Goal: Task Accomplishment & Management: Complete application form

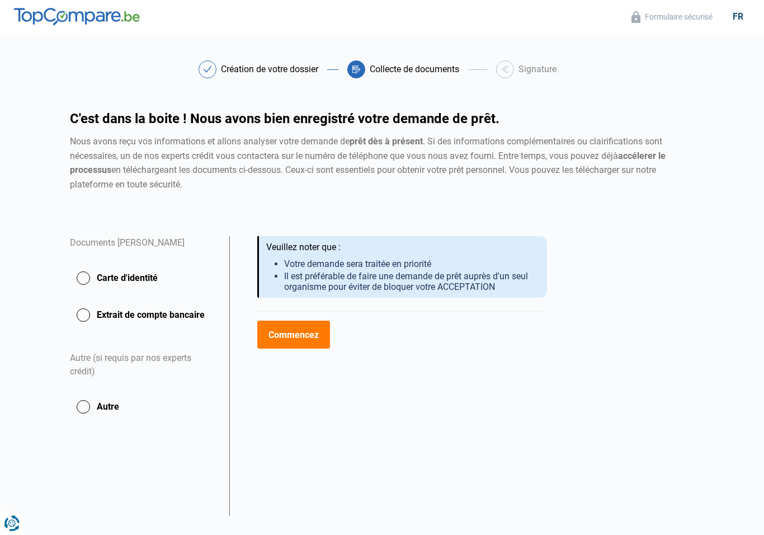
click at [89, 272] on button "Carte d'identité" at bounding box center [143, 278] width 146 height 28
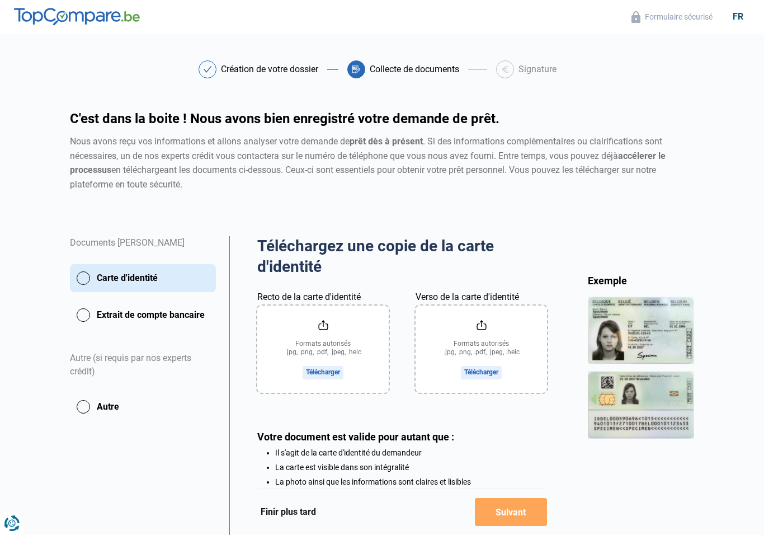
click at [327, 370] on input "Recto de la carte d'identité" at bounding box center [322, 348] width 131 height 87
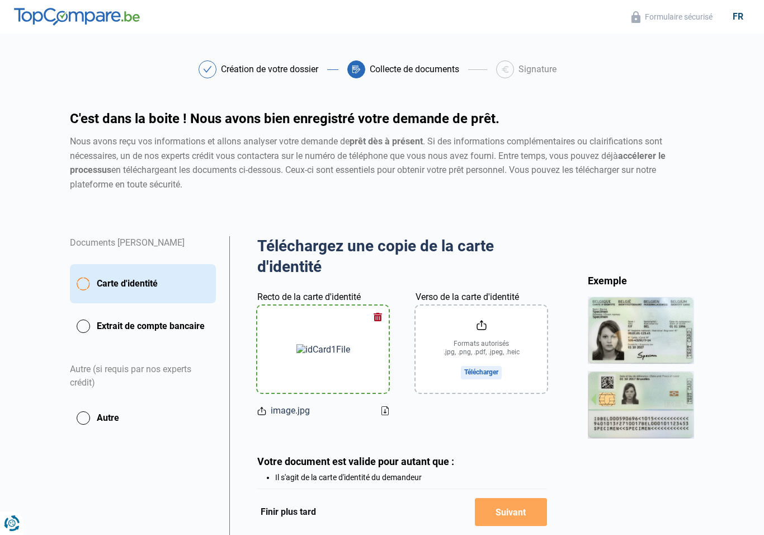
click at [493, 346] on input "Verso de la carte d'identité" at bounding box center [481, 348] width 131 height 87
click at [501, 348] on input "Verso de la carte d'identité" at bounding box center [481, 348] width 131 height 87
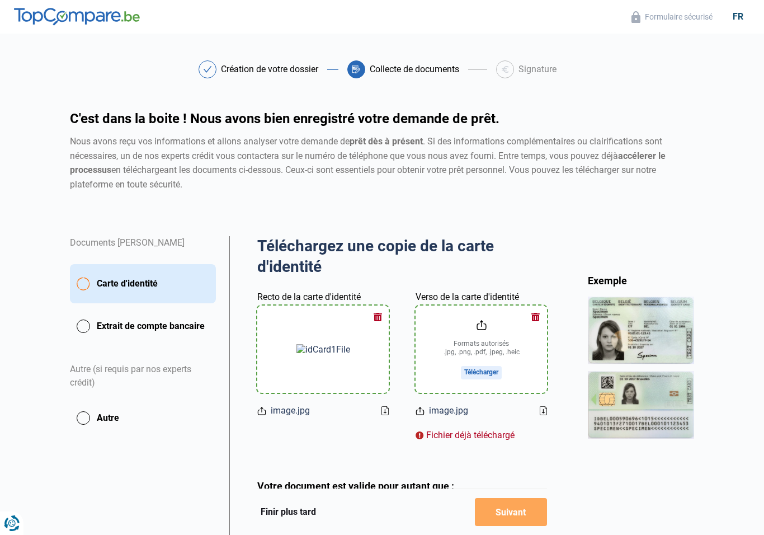
click at [481, 429] on div "Fichier déjà téléchargé" at bounding box center [481, 434] width 131 height 13
click at [452, 407] on span "image.jpg" at bounding box center [448, 410] width 39 height 13
click at [490, 366] on input "Verso de la carte d'identité" at bounding box center [481, 348] width 131 height 87
click at [487, 375] on input "Verso de la carte d'identité" at bounding box center [481, 348] width 131 height 87
click at [452, 404] on span "image.jpg" at bounding box center [448, 410] width 39 height 13
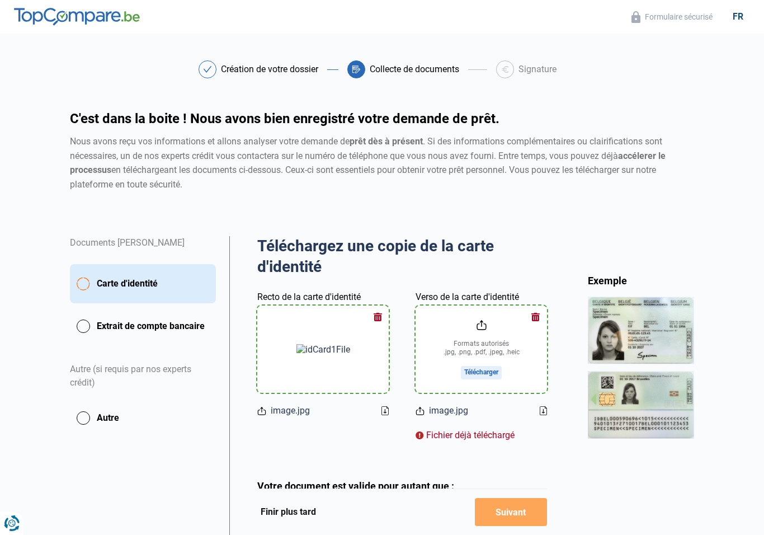
click at [452, 413] on span "image.jpg" at bounding box center [448, 410] width 39 height 13
click at [488, 374] on input "Verso de la carte d'identité" at bounding box center [481, 348] width 131 height 87
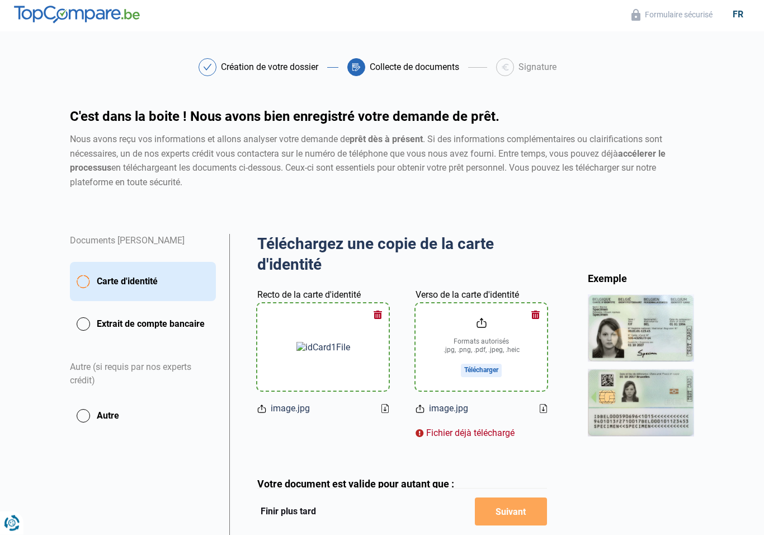
click at [505, 343] on input "Verso de la carte d'identité" at bounding box center [481, 347] width 131 height 87
click at [523, 327] on input "Verso de la carte d'identité" at bounding box center [481, 346] width 131 height 87
click at [499, 432] on div "Fichier déjà téléchargé" at bounding box center [481, 432] width 131 height 13
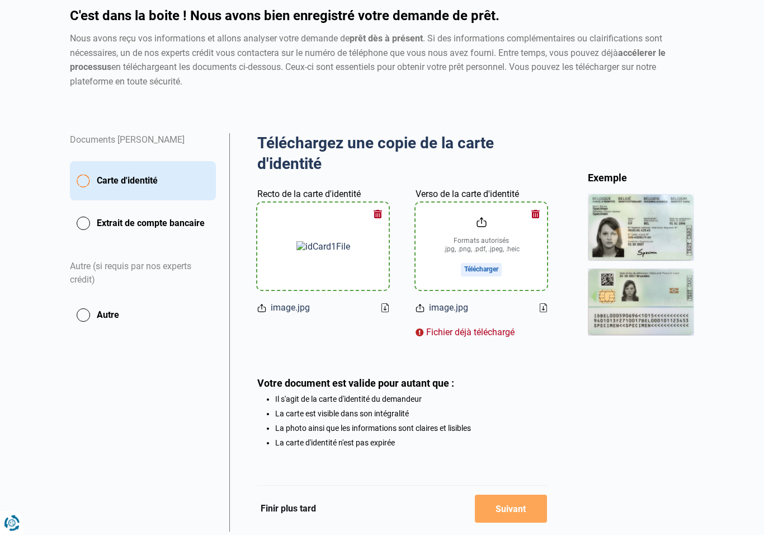
click at [480, 251] on input "Verso de la carte d'identité" at bounding box center [481, 246] width 131 height 87
type input "C:\fakepath\image.jpg"
click at [497, 265] on input "Verso de la carte d'identité" at bounding box center [481, 245] width 131 height 87
click at [491, 264] on input "Verso de la carte d'identité" at bounding box center [481, 245] width 131 height 87
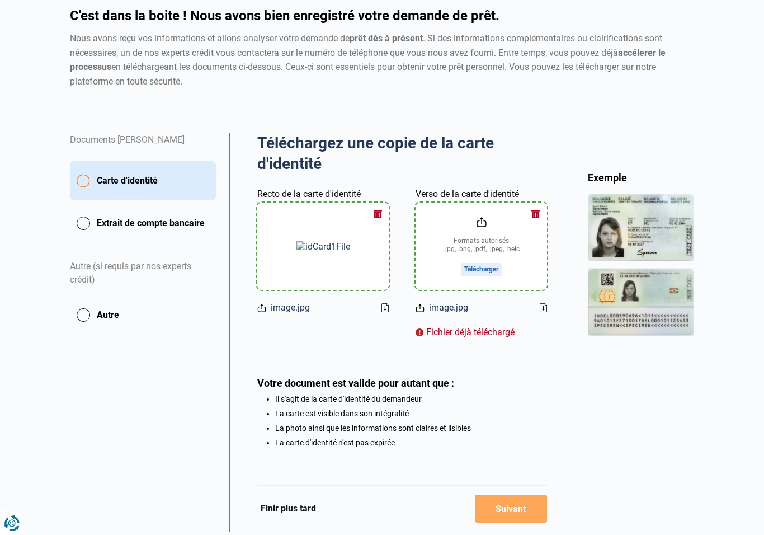
click at [490, 265] on input "Verso de la carte d'identité" at bounding box center [481, 245] width 131 height 87
click at [488, 267] on input "Verso de la carte d'identité" at bounding box center [481, 245] width 131 height 87
click at [487, 267] on input "Verso de la carte d'identité" at bounding box center [481, 245] width 131 height 87
click at [507, 329] on div "Fichier déjà téléchargé" at bounding box center [481, 331] width 131 height 13
click at [484, 329] on div "Fichier déjà téléchargé" at bounding box center [481, 331] width 131 height 13
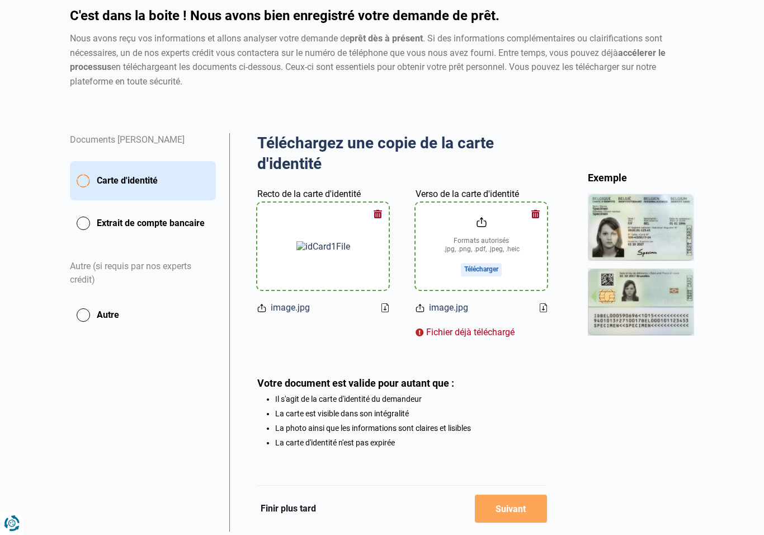
click at [484, 329] on div "Fichier déjà téléchargé" at bounding box center [481, 331] width 131 height 13
click at [293, 512] on button "Finir plus tard" at bounding box center [288, 508] width 62 height 15
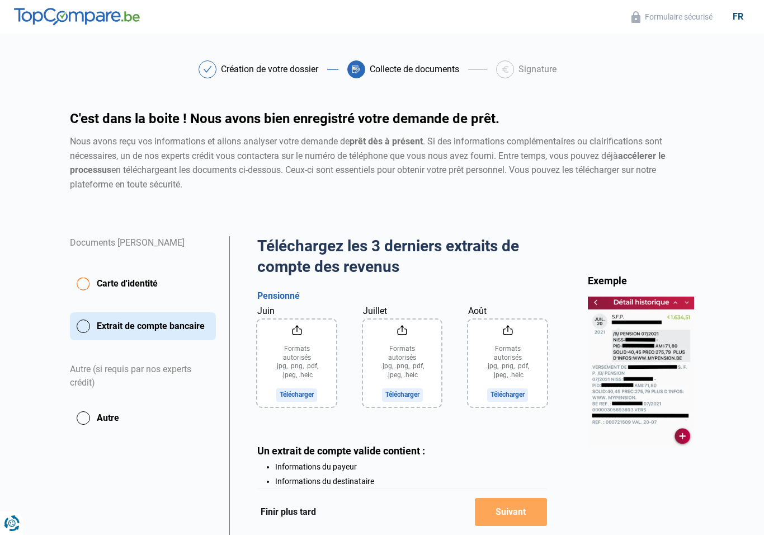
click at [308, 386] on input "Juin" at bounding box center [296, 362] width 79 height 87
click at [296, 386] on input "Juin" at bounding box center [296, 362] width 79 height 87
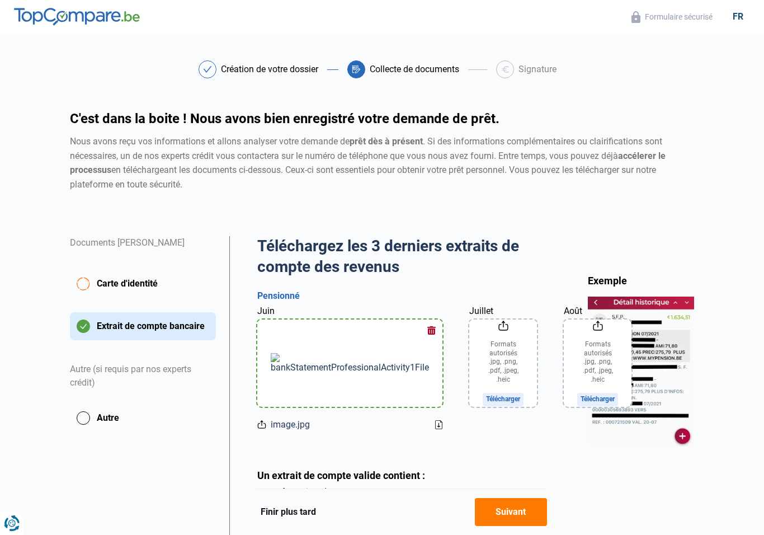
click at [469, 391] on input "Juillet" at bounding box center [503, 362] width 68 height 87
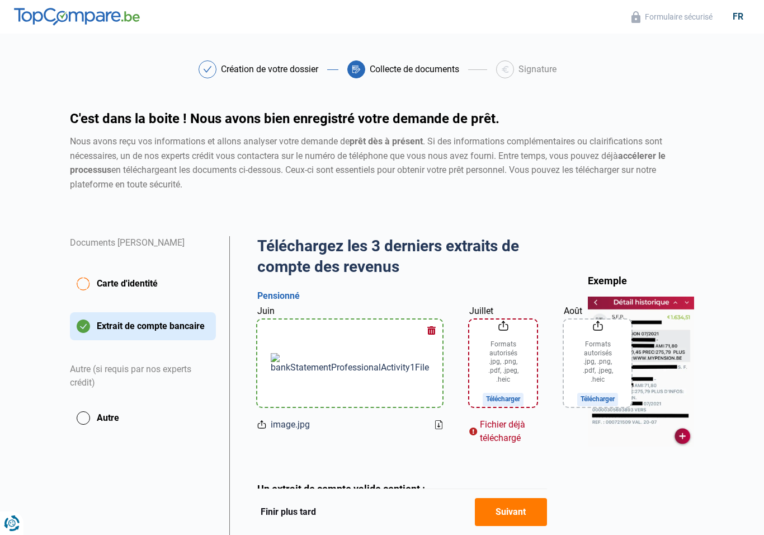
click at [469, 396] on input "Juillet" at bounding box center [503, 362] width 68 height 87
type input "C:\fakepath\image.jpg"
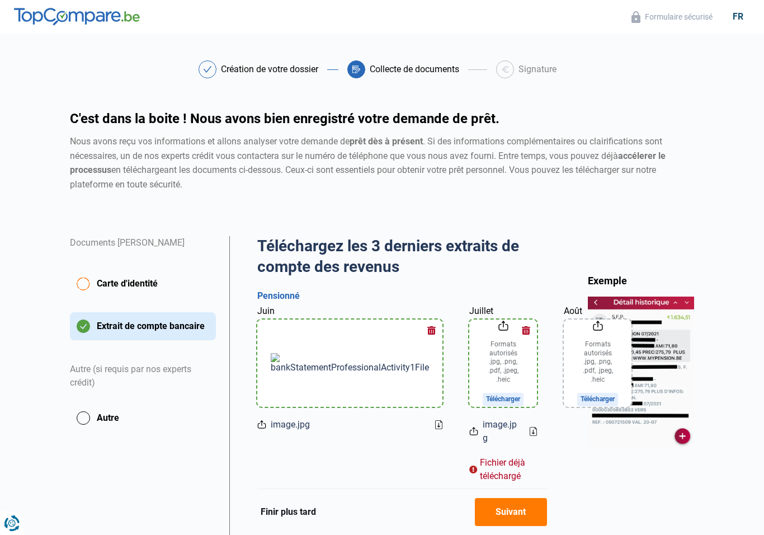
click at [469, 456] on div "Fichier déjà téléchargé" at bounding box center [503, 469] width 68 height 27
click at [530, 427] on icon at bounding box center [533, 431] width 7 height 9
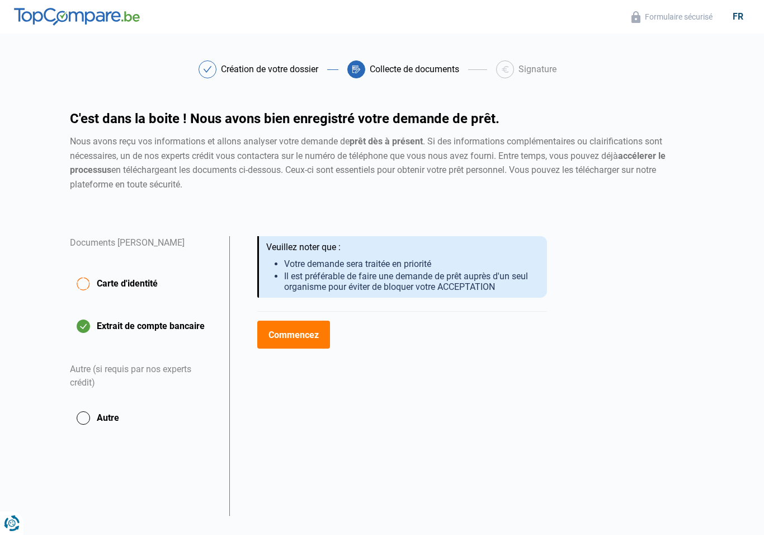
click at [86, 278] on button "Carte d'identité" at bounding box center [143, 283] width 146 height 39
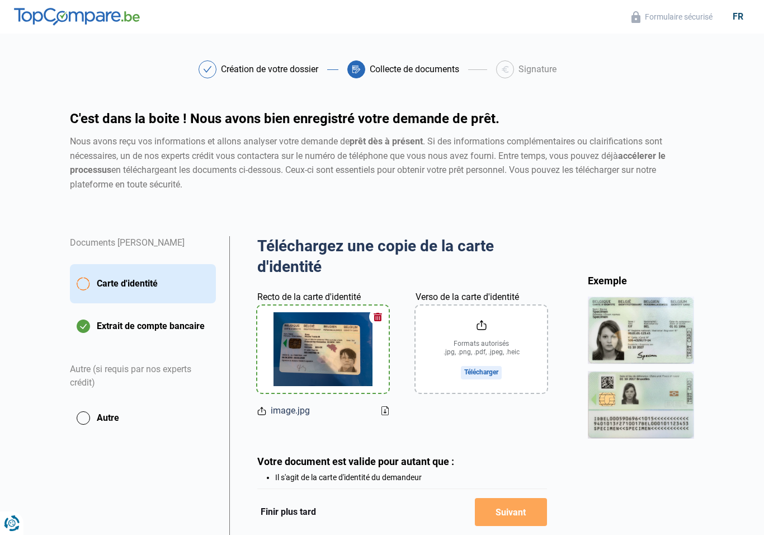
click at [492, 355] on input "Verso de la carte d'identité" at bounding box center [481, 348] width 131 height 87
type input "C:\fakepath\image.jpg"
click at [503, 405] on div "Fichier déjà téléchargé" at bounding box center [481, 410] width 131 height 13
click at [490, 409] on div "Fichier déjà téléchargé" at bounding box center [481, 410] width 131 height 13
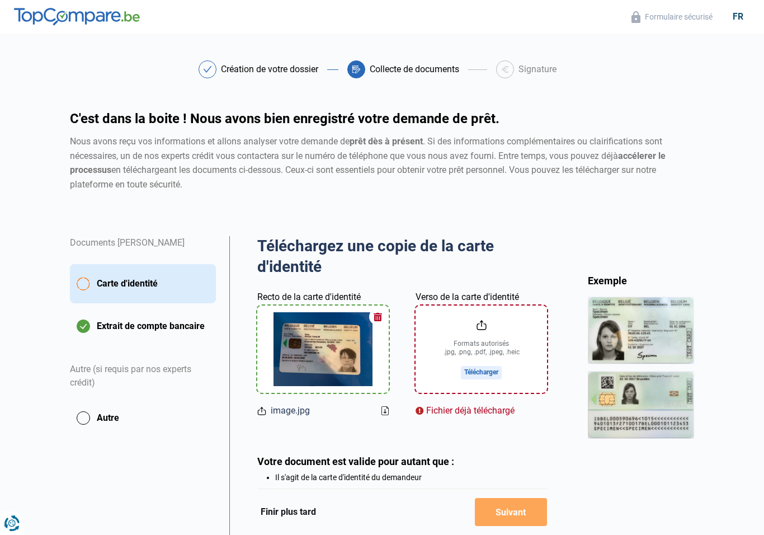
click at [425, 408] on div "Fichier déjà téléchargé" at bounding box center [481, 410] width 131 height 13
click at [518, 353] on input "Verso de la carte d'identité" at bounding box center [481, 348] width 131 height 87
click at [520, 353] on input "Verso de la carte d'identité" at bounding box center [481, 348] width 131 height 87
click at [486, 370] on input "Verso de la carte d'identité" at bounding box center [481, 348] width 131 height 87
click at [475, 370] on input "Verso de la carte d'identité" at bounding box center [481, 348] width 131 height 87
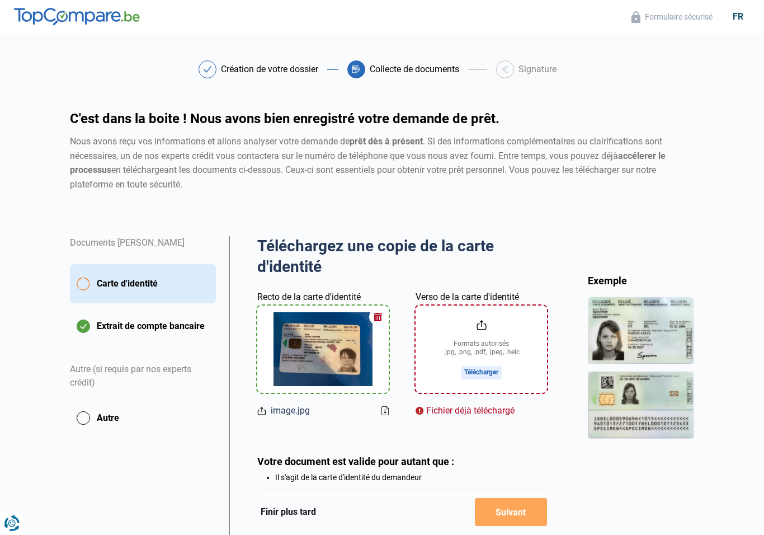
click at [475, 370] on input "Verso de la carte d'identité" at bounding box center [481, 348] width 131 height 87
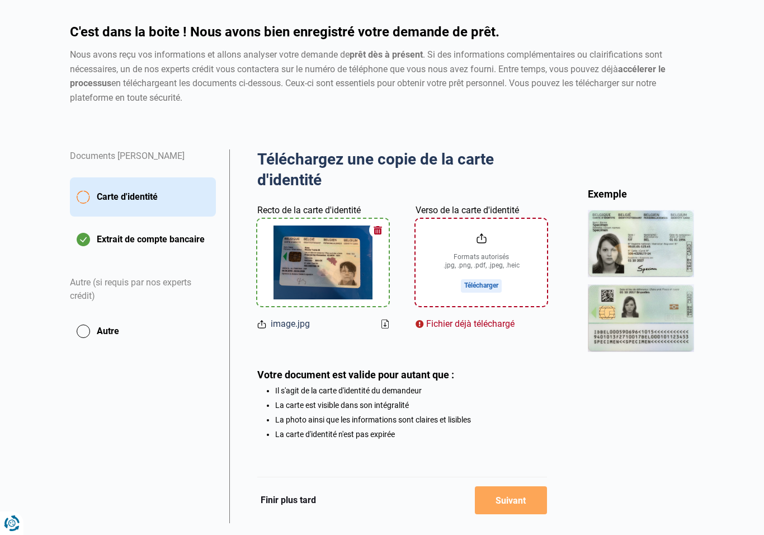
scroll to position [100, 0]
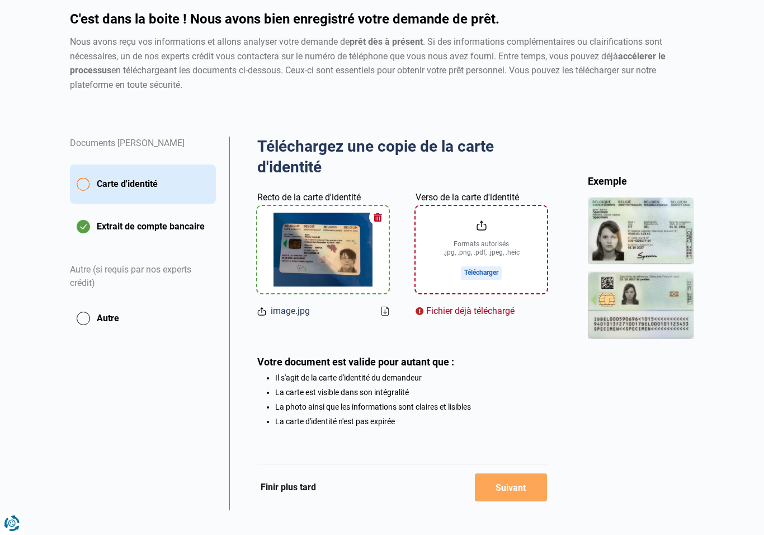
click at [389, 306] on icon at bounding box center [384, 310] width 7 height 9
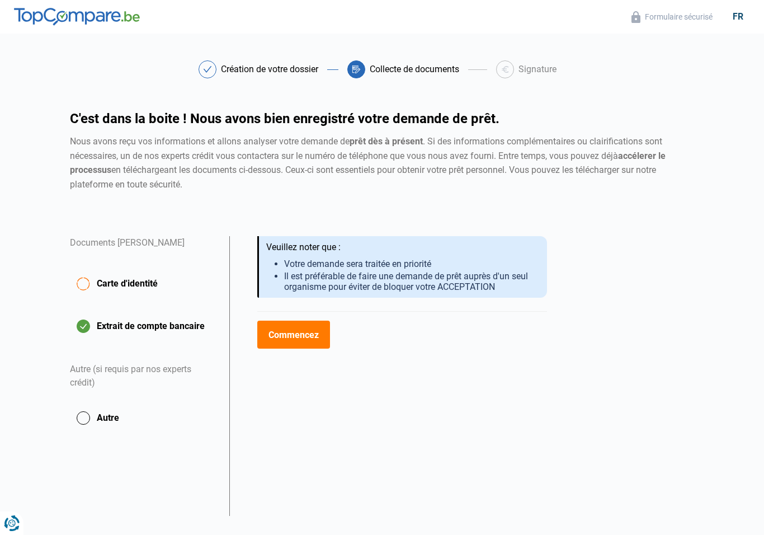
click at [180, 329] on button "Extrait de compte bancaire" at bounding box center [143, 326] width 146 height 28
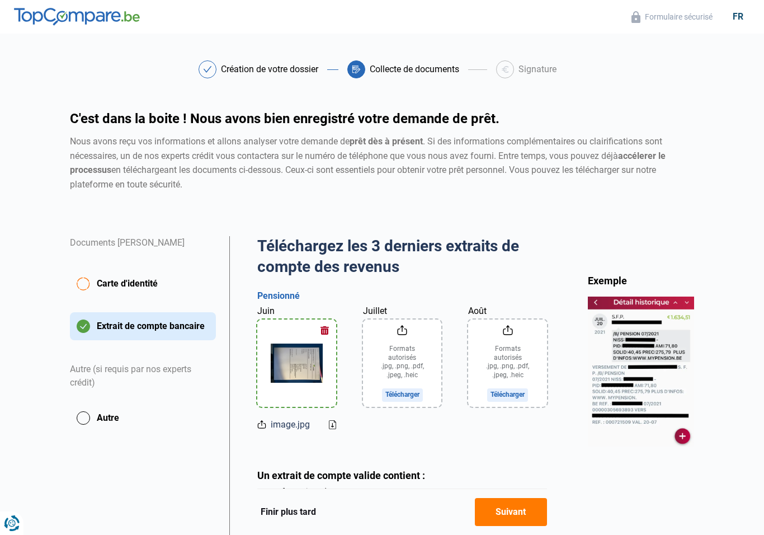
click at [413, 388] on input "Juillet" at bounding box center [402, 362] width 79 height 87
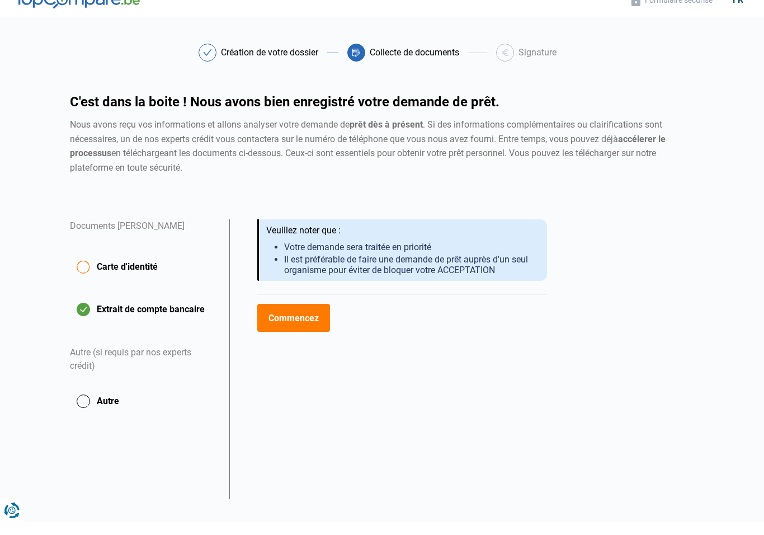
scroll to position [3, 0]
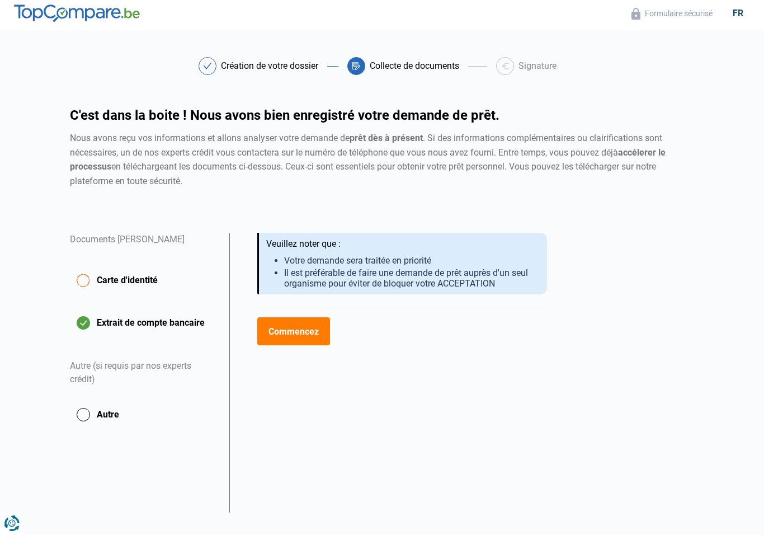
click at [275, 65] on div "Création de votre dossier" at bounding box center [269, 66] width 97 height 9
click at [415, 64] on div "Collecte de documents" at bounding box center [414, 66] width 89 height 9
click at [360, 70] on icon at bounding box center [356, 66] width 9 height 9
click at [91, 279] on button "Carte d'identité" at bounding box center [143, 280] width 146 height 39
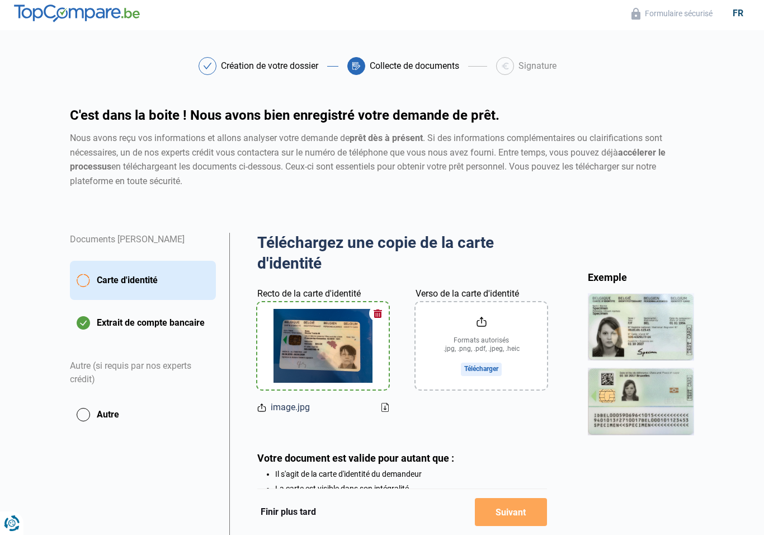
click at [485, 352] on input "Verso de la carte d'identité" at bounding box center [481, 345] width 131 height 87
click at [482, 325] on input "Verso de la carte d'identité" at bounding box center [481, 345] width 131 height 87
type input "C:\fakepath\image.jpg"
click at [508, 407] on div "Fichier déjà téléchargé" at bounding box center [481, 406] width 131 height 13
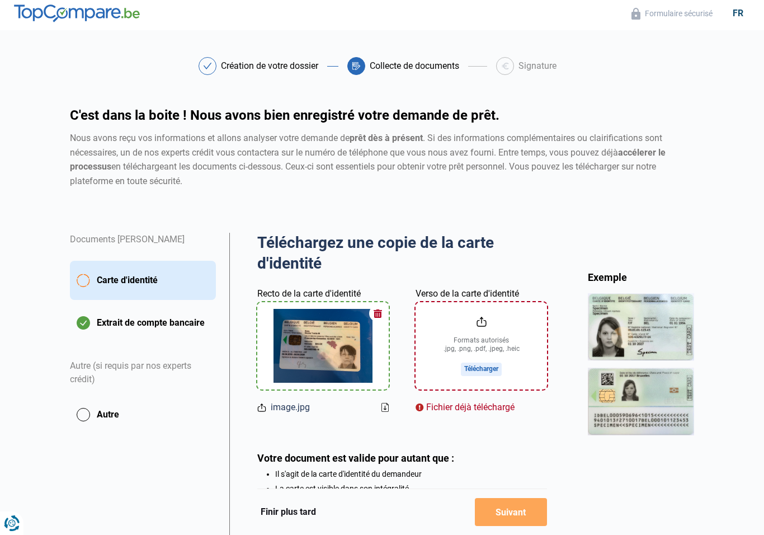
click at [483, 357] on input "Verso de la carte d'identité" at bounding box center [481, 345] width 131 height 87
click at [482, 322] on input "Verso de la carte d'identité" at bounding box center [481, 345] width 131 height 87
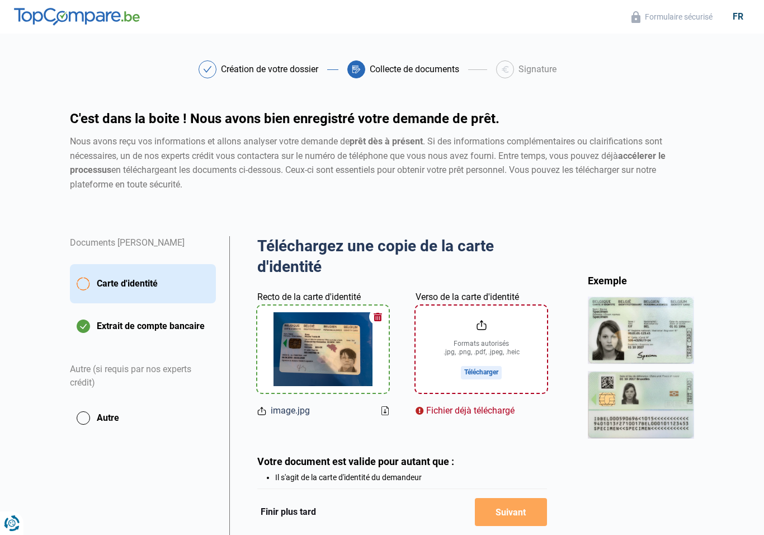
click at [384, 316] on button "button" at bounding box center [377, 316] width 17 height 17
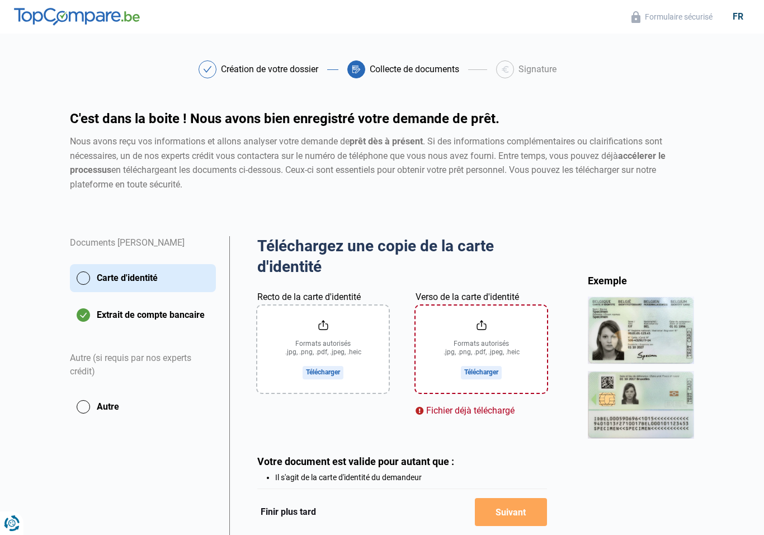
click at [478, 390] on input "Verso de la carte d'identité" at bounding box center [481, 348] width 131 height 87
click at [490, 371] on input "Verso de la carte d'identité" at bounding box center [481, 348] width 131 height 87
click at [479, 409] on div "Fichier déjà téléchargé" at bounding box center [481, 410] width 131 height 13
click at [440, 438] on div "Téléchargez une copie de la carte d'identité Aperçu des documents Documents Nic…" at bounding box center [402, 380] width 290 height 289
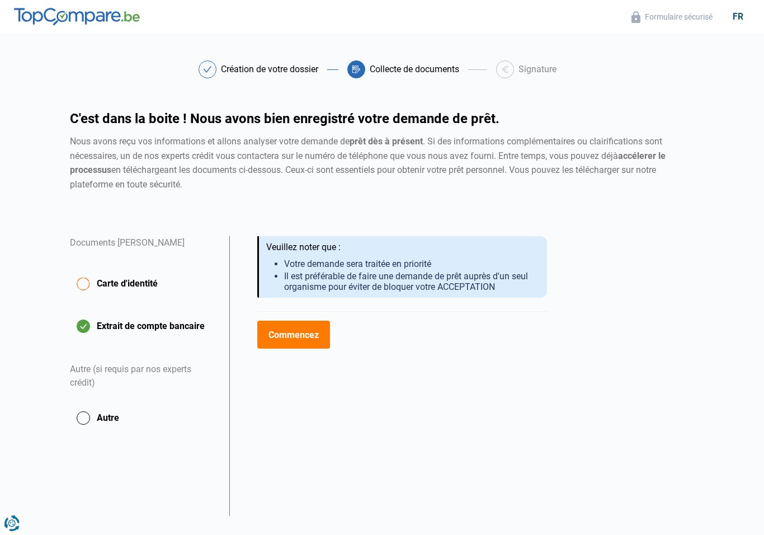
click at [92, 287] on button "Carte d'identité" at bounding box center [143, 283] width 146 height 39
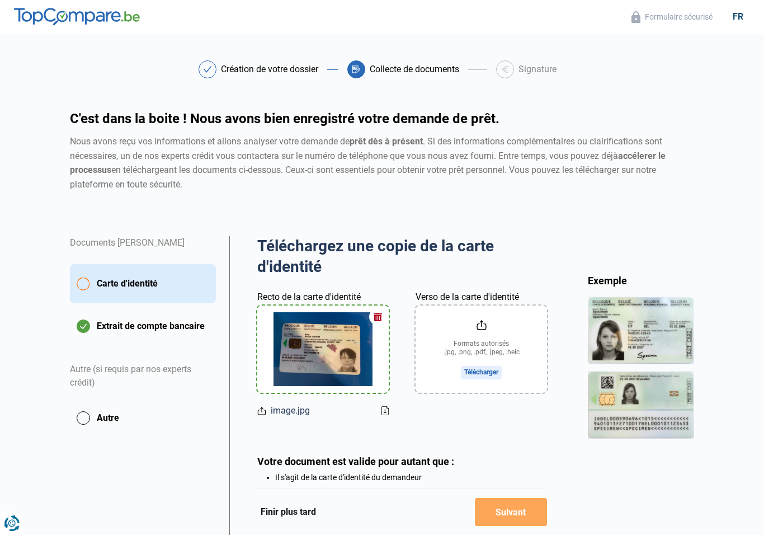
click at [490, 373] on input "Verso de la carte d'identité" at bounding box center [481, 348] width 131 height 87
type input "C:\fakepath\image.jpg"
click at [484, 412] on div "Fichier déjà téléchargé" at bounding box center [481, 410] width 131 height 13
click at [484, 415] on div "Fichier déjà téléchargé" at bounding box center [481, 410] width 131 height 13
click at [435, 412] on div "Fichier déjà téléchargé" at bounding box center [481, 410] width 131 height 13
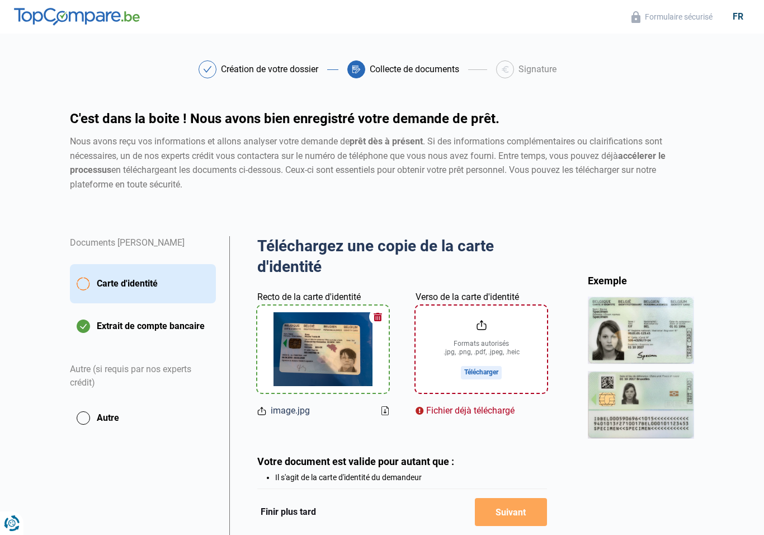
click at [386, 412] on icon at bounding box center [384, 410] width 7 height 9
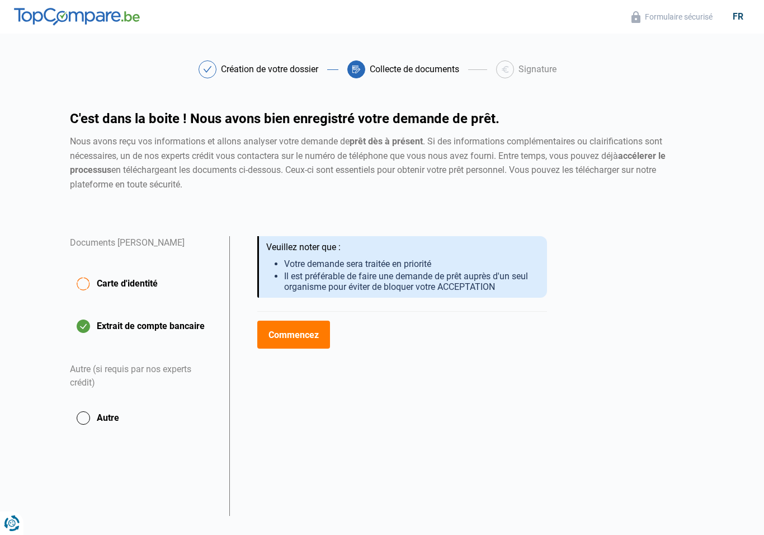
click at [152, 283] on span "Carte d'identité" at bounding box center [127, 283] width 61 height 13
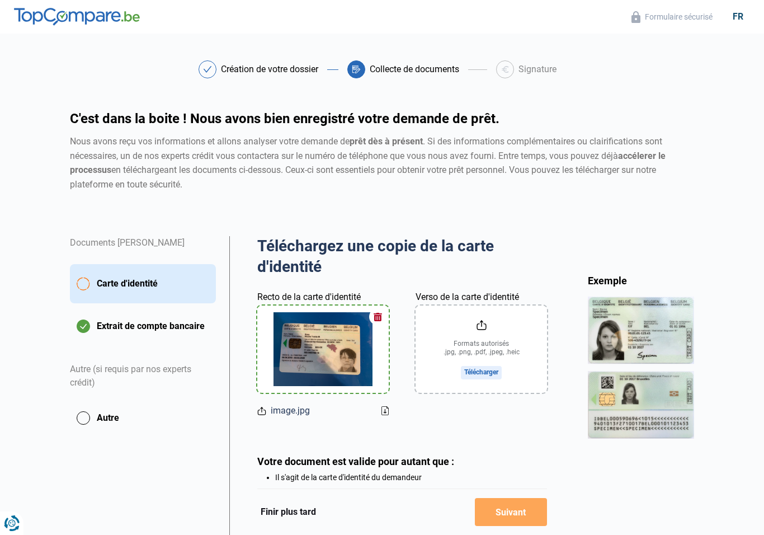
click at [384, 318] on button "button" at bounding box center [377, 316] width 17 height 17
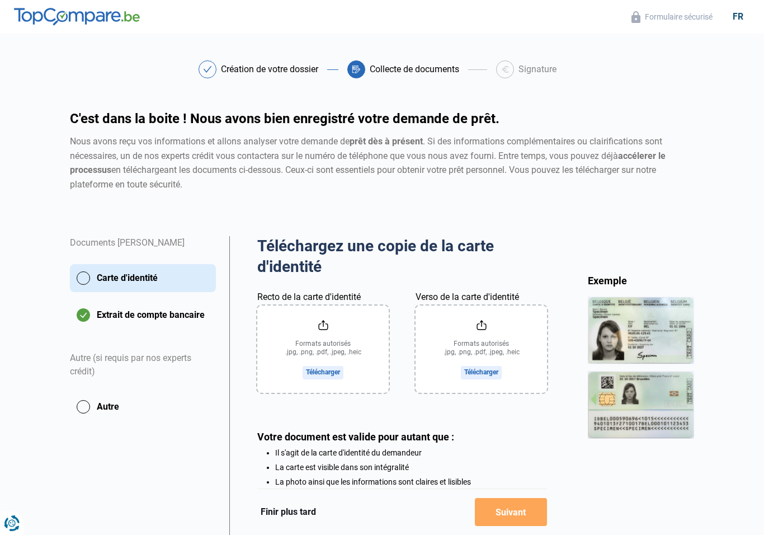
click at [329, 331] on input "Recto de la carte d'identité" at bounding box center [322, 348] width 131 height 87
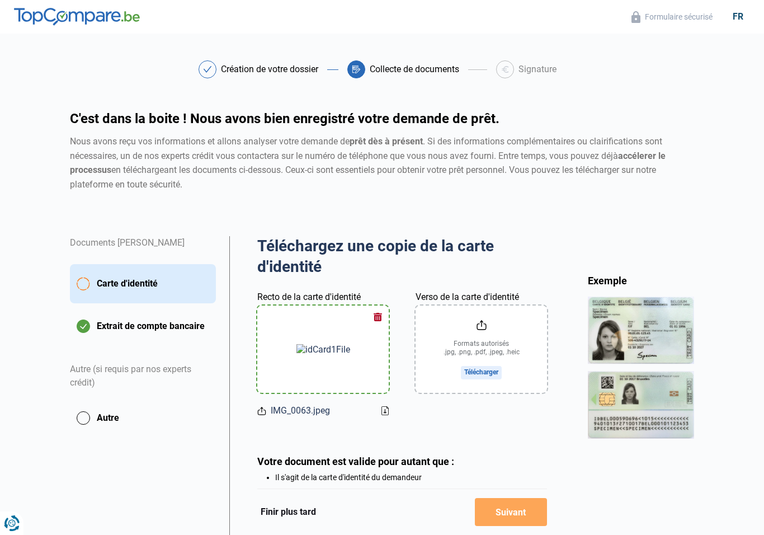
click at [488, 369] on input "Verso de la carte d'identité" at bounding box center [481, 348] width 131 height 87
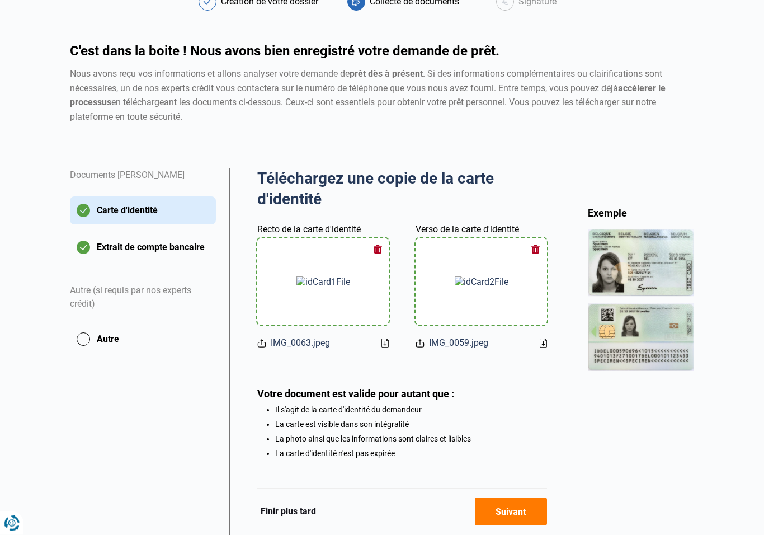
scroll to position [100, 0]
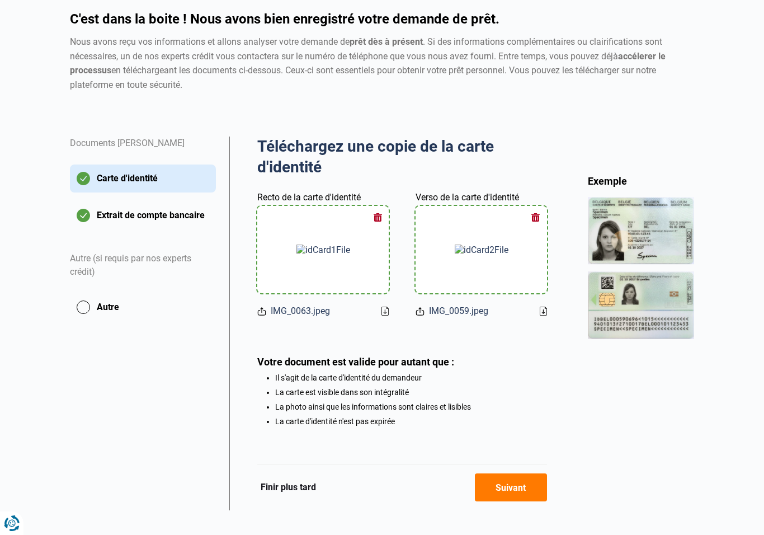
click at [88, 215] on button "Extrait de compte bancaire" at bounding box center [143, 215] width 146 height 28
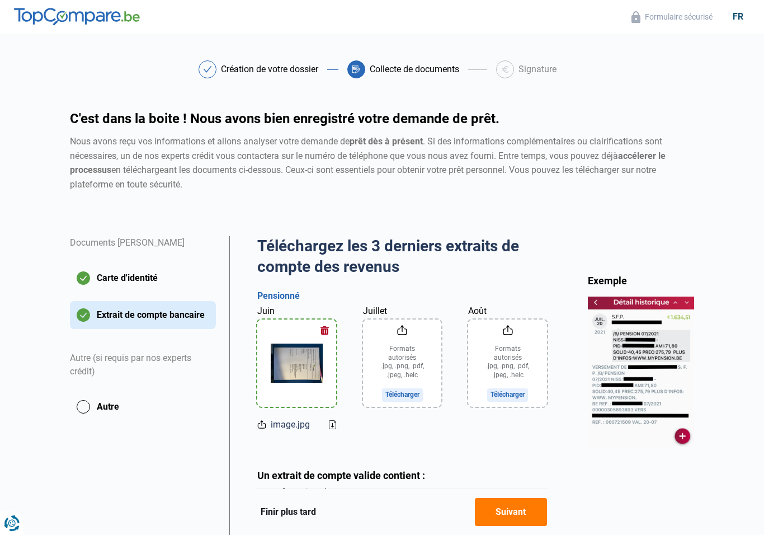
click at [327, 325] on button "button" at bounding box center [325, 330] width 17 height 17
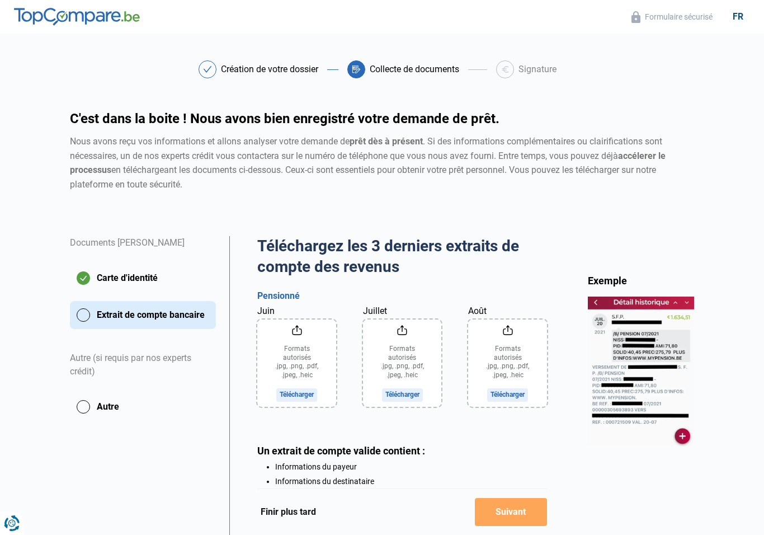
click at [296, 332] on input "Juin" at bounding box center [296, 362] width 79 height 87
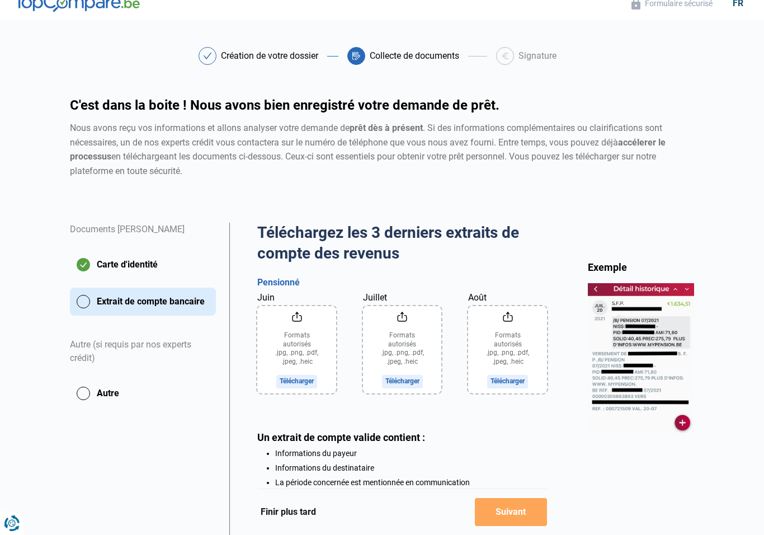
scroll to position [14, 0]
click at [307, 375] on input "Juin" at bounding box center [296, 348] width 79 height 87
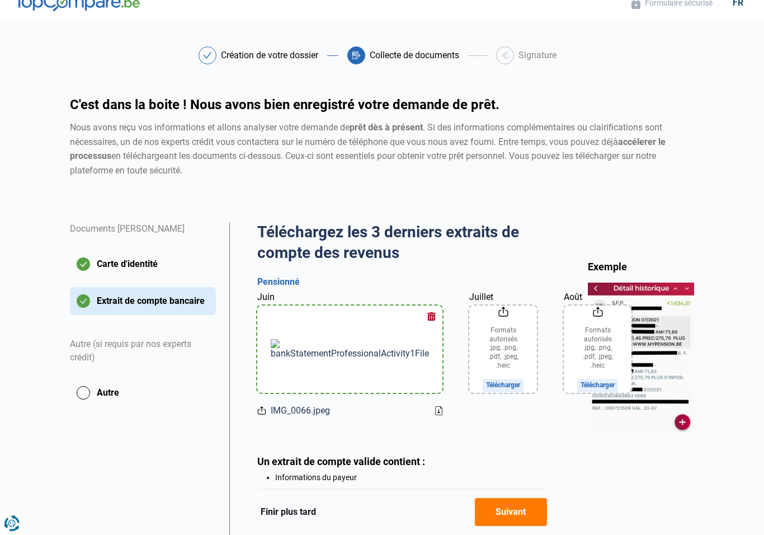
click at [469, 375] on input "Juillet" at bounding box center [503, 348] width 68 height 87
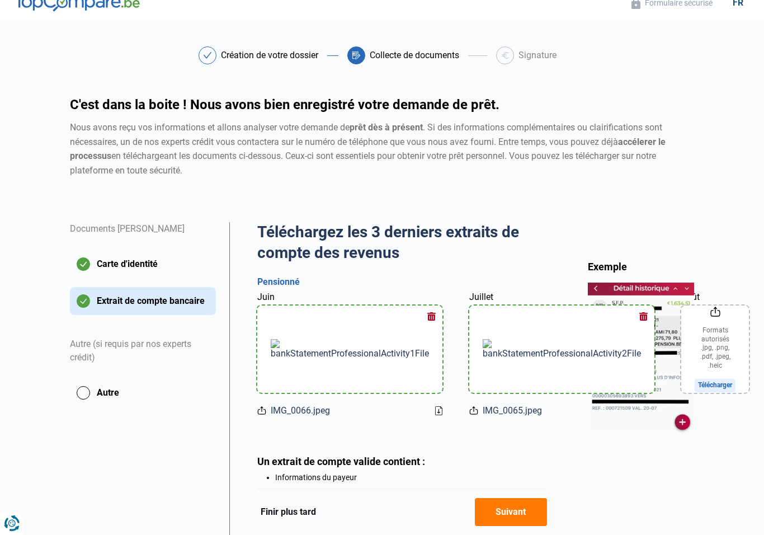
click at [681, 378] on input "Août" at bounding box center [715, 348] width 68 height 87
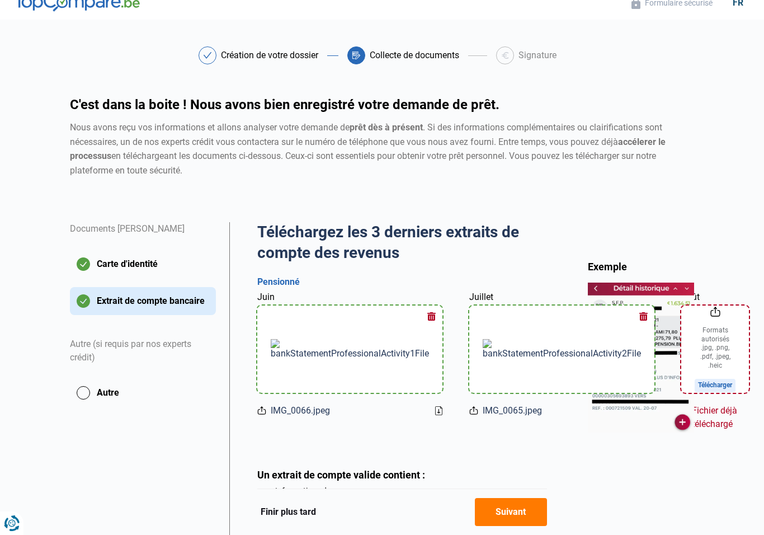
click at [681, 372] on input "Août" at bounding box center [715, 348] width 68 height 87
click at [681, 377] on input "Août" at bounding box center [715, 348] width 68 height 87
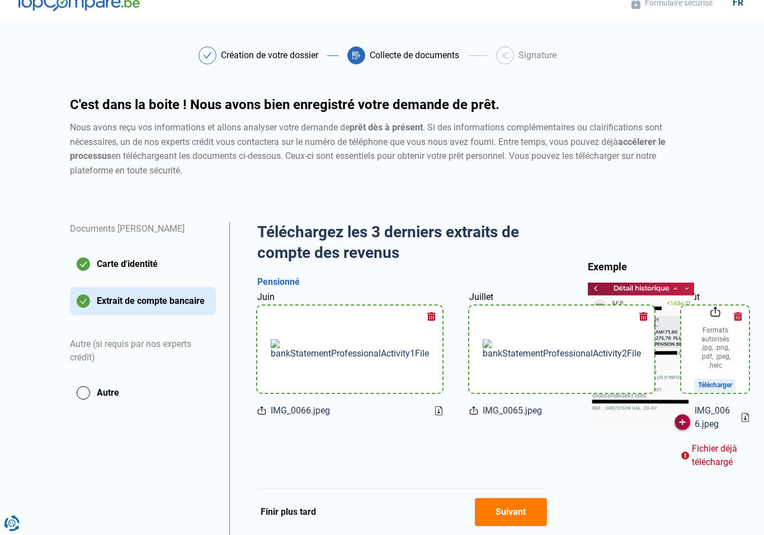
click at [681, 317] on input "Août" at bounding box center [715, 348] width 68 height 87
click at [729, 315] on button "button" at bounding box center [737, 316] width 17 height 17
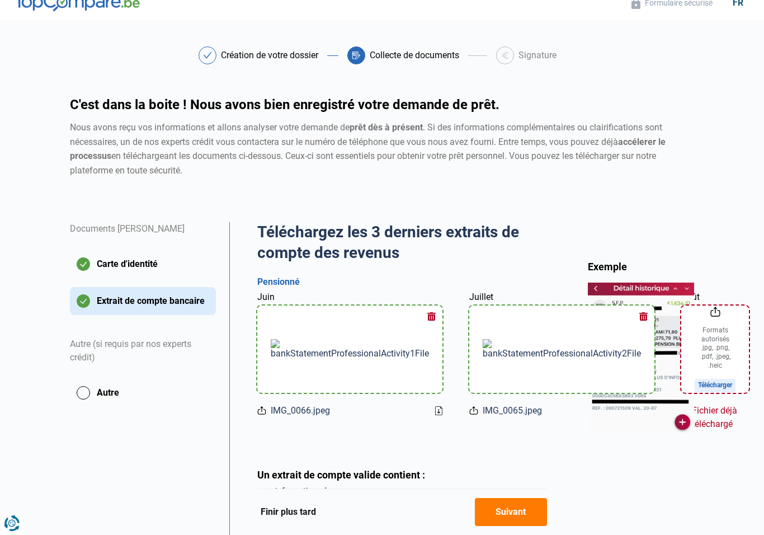
click at [681, 376] on input "Août" at bounding box center [715, 348] width 68 height 87
type input "C:\fakepath\IMG_0066.jpeg"
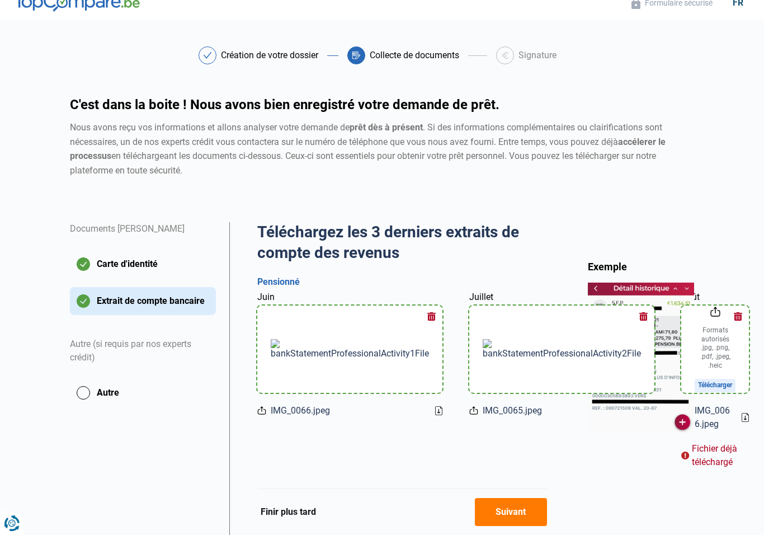
click at [681, 380] on input "Août" at bounding box center [715, 348] width 68 height 87
click at [729, 313] on button "button" at bounding box center [737, 316] width 17 height 17
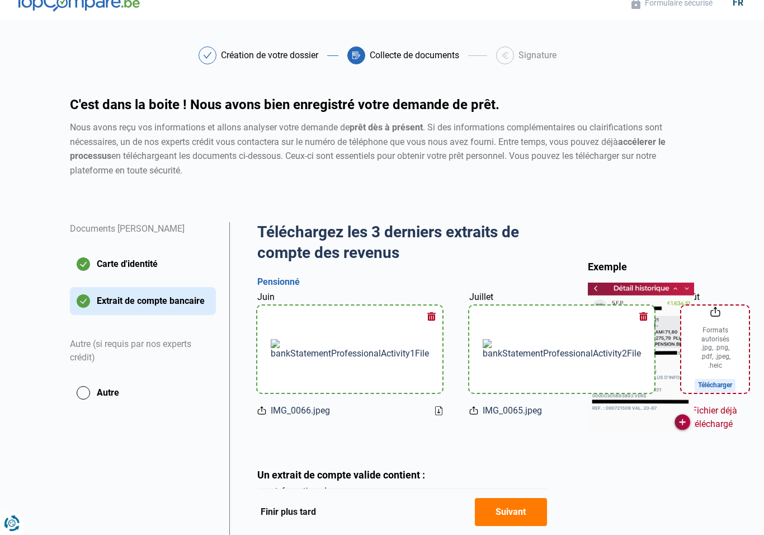
click at [681, 313] on input "Août" at bounding box center [715, 348] width 68 height 87
click at [681, 315] on input "Août" at bounding box center [715, 348] width 68 height 87
click at [681, 423] on div "Fichier déjà téléchargé" at bounding box center [715, 417] width 68 height 27
click at [681, 414] on div "Fichier déjà téléchargé" at bounding box center [715, 417] width 68 height 27
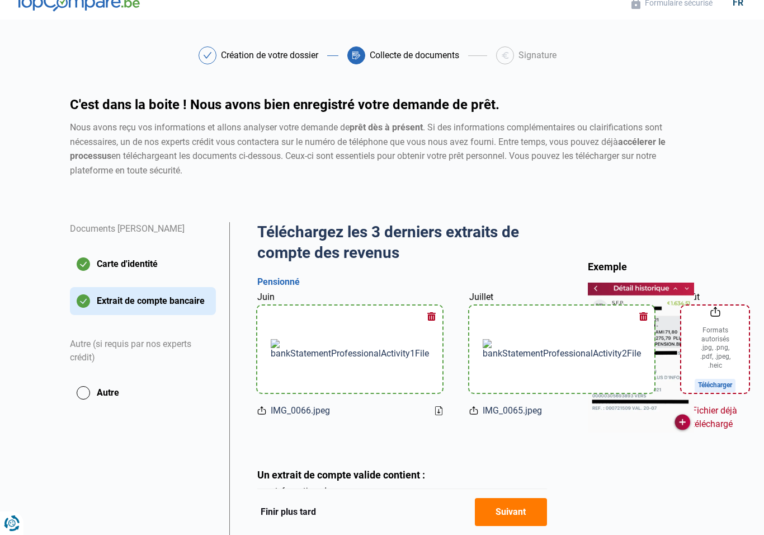
click at [681, 411] on div "Fichier déjà téléchargé" at bounding box center [715, 417] width 68 height 27
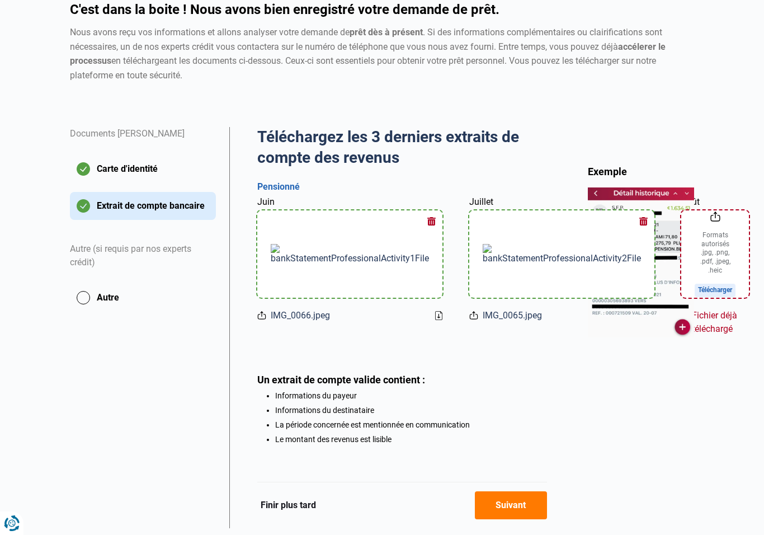
scroll to position [107, 0]
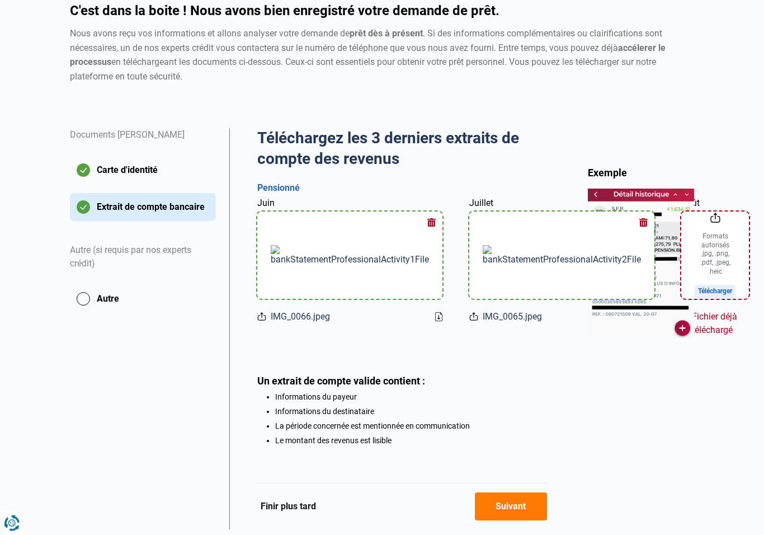
click at [681, 281] on input "Août" at bounding box center [715, 255] width 68 height 87
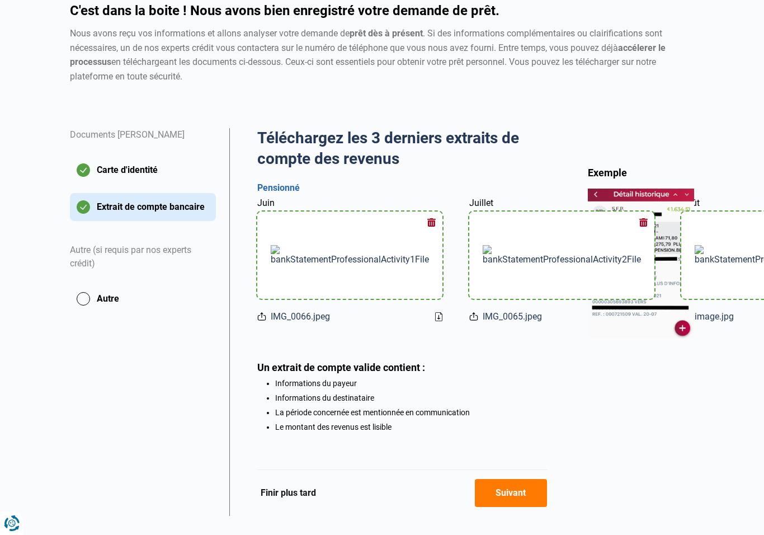
click at [521, 507] on button "Suivant" at bounding box center [511, 493] width 72 height 28
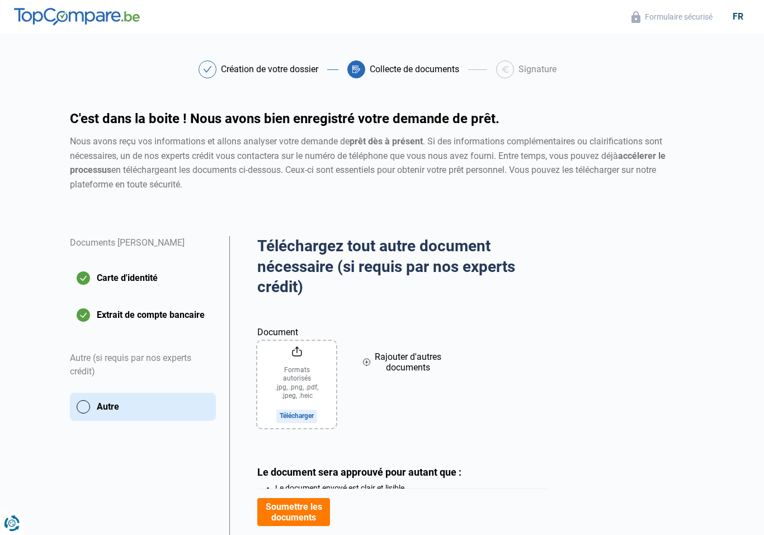
click at [311, 514] on button "Soumettre les documents" at bounding box center [293, 512] width 72 height 28
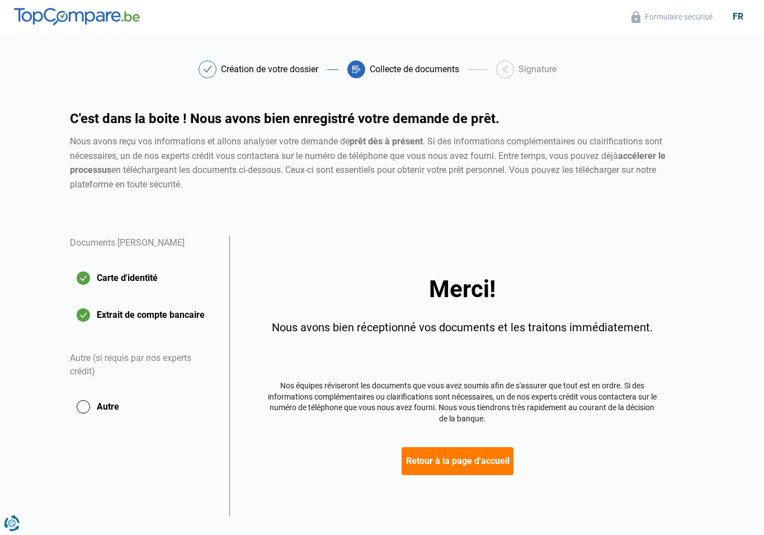
click at [487, 469] on button "Retour à la page d'accueil" at bounding box center [458, 461] width 112 height 28
